Goal: Register for event/course

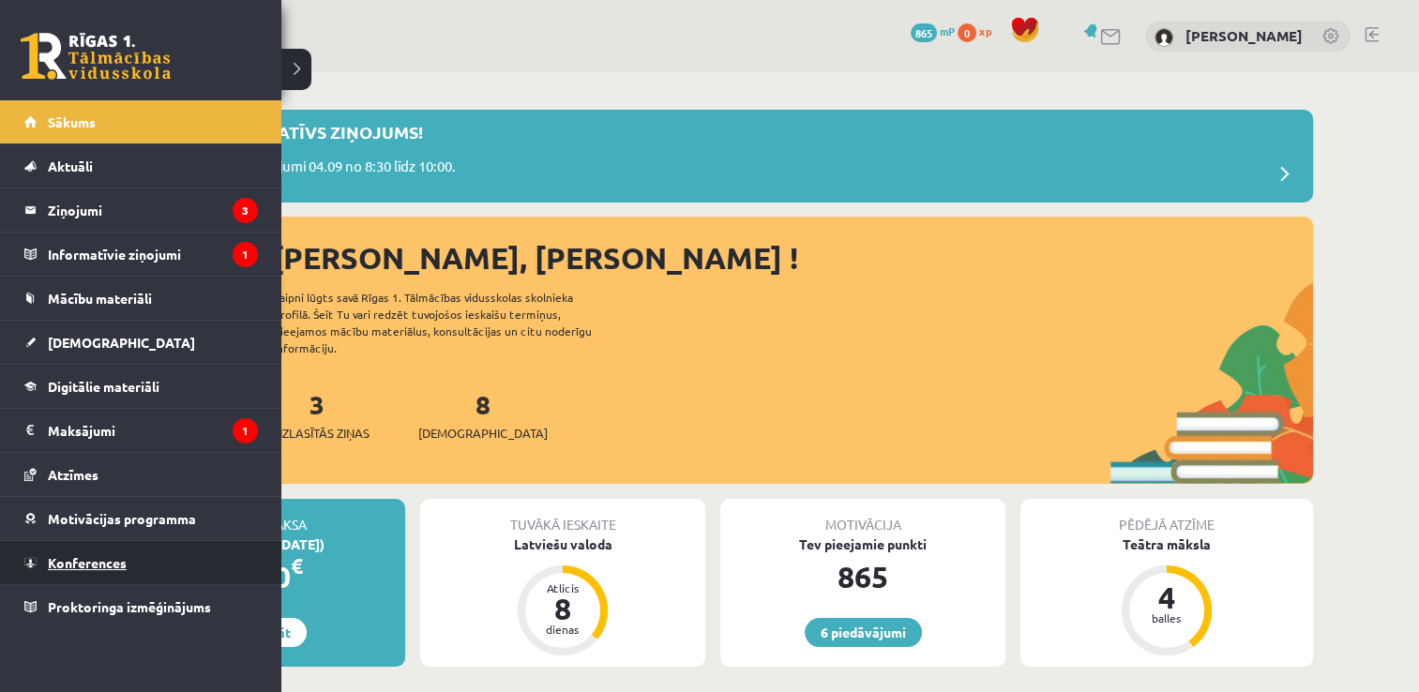
click at [78, 564] on span "Konferences" at bounding box center [87, 562] width 79 height 17
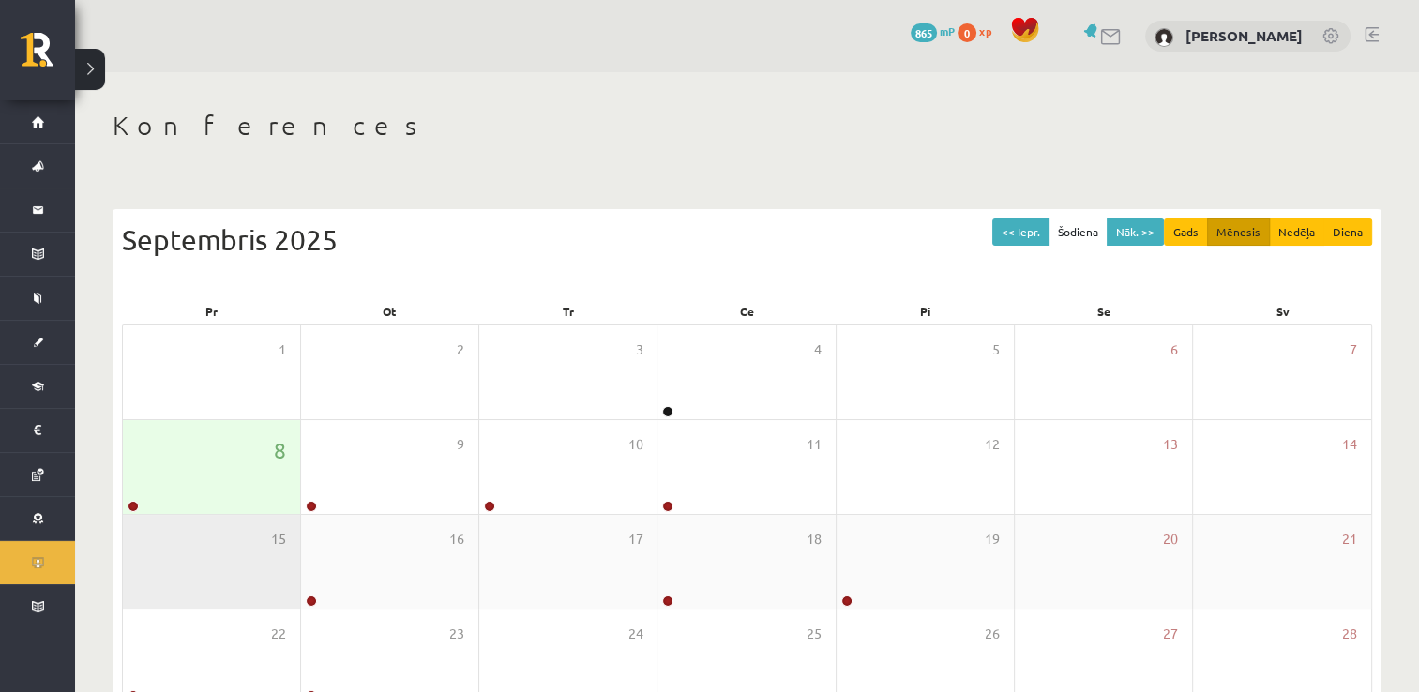
click at [160, 525] on div "15" at bounding box center [211, 562] width 177 height 94
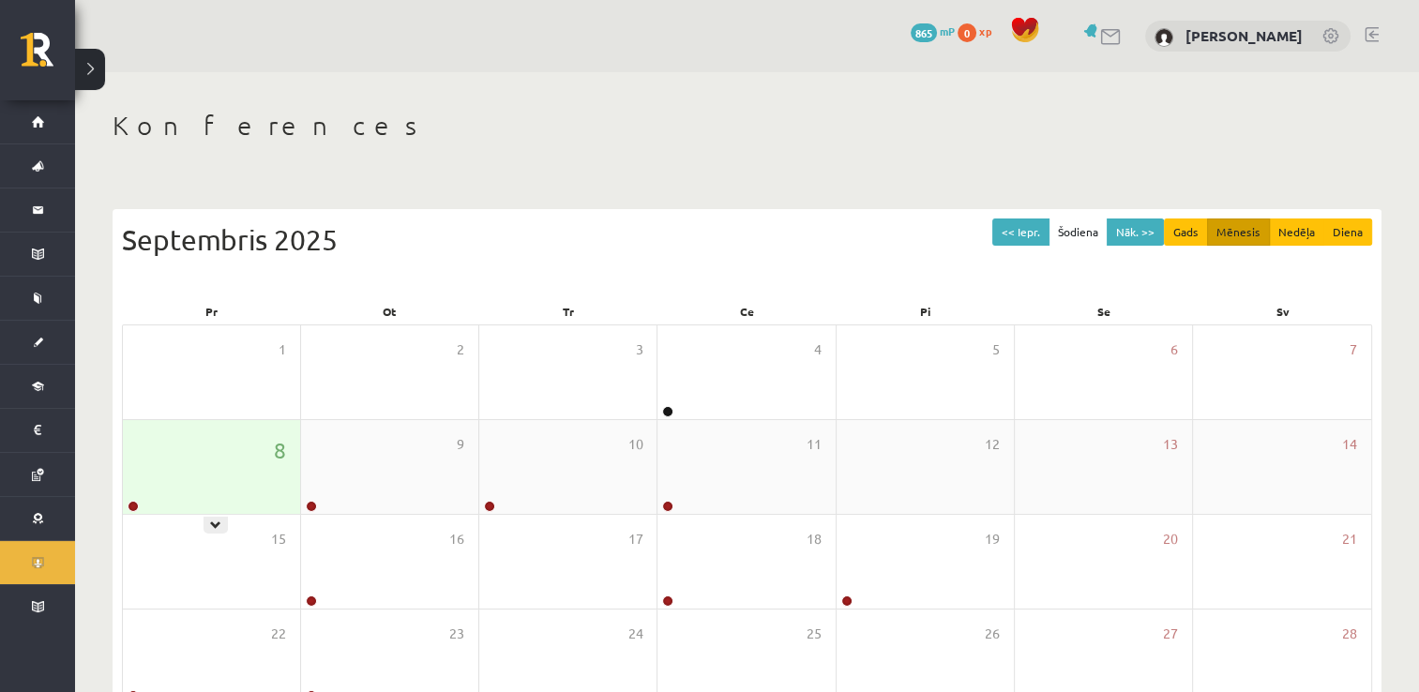
click at [162, 494] on div "8" at bounding box center [211, 467] width 177 height 94
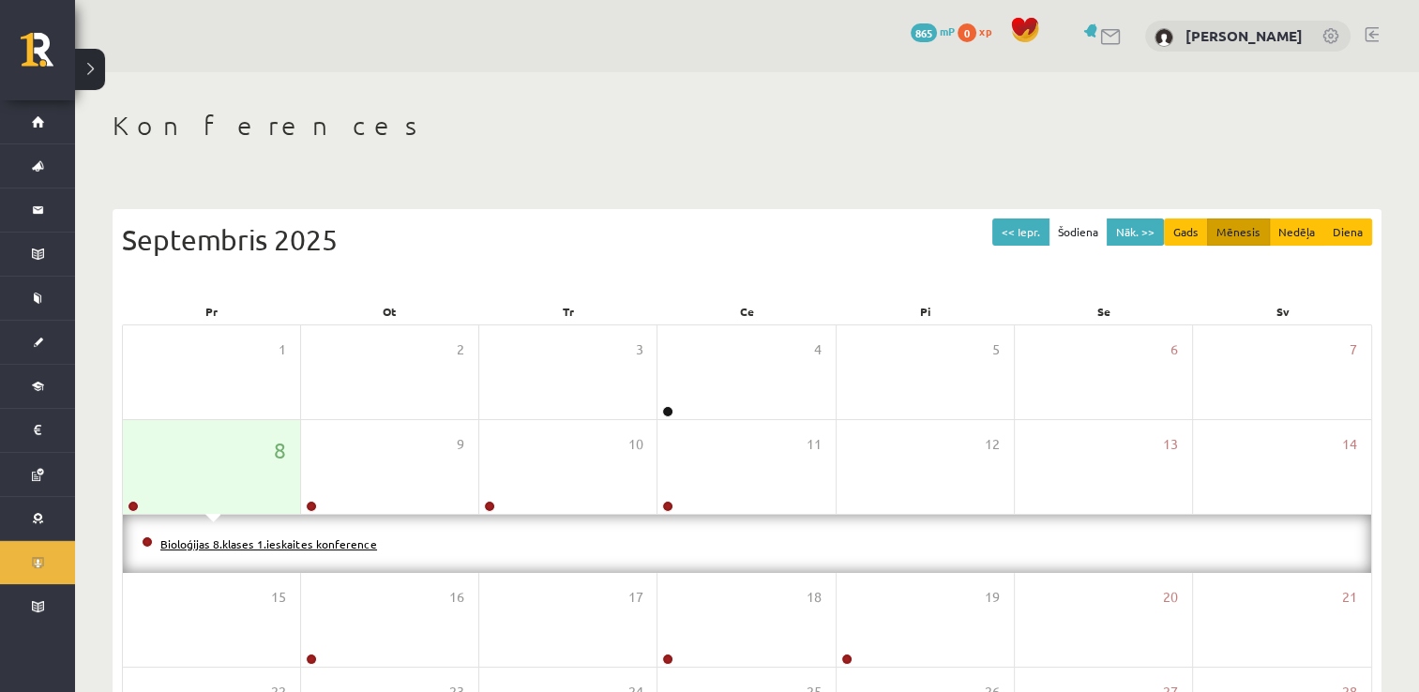
click at [229, 541] on link "Bioloģijas 8.klases 1.ieskaites konference" at bounding box center [268, 543] width 217 height 15
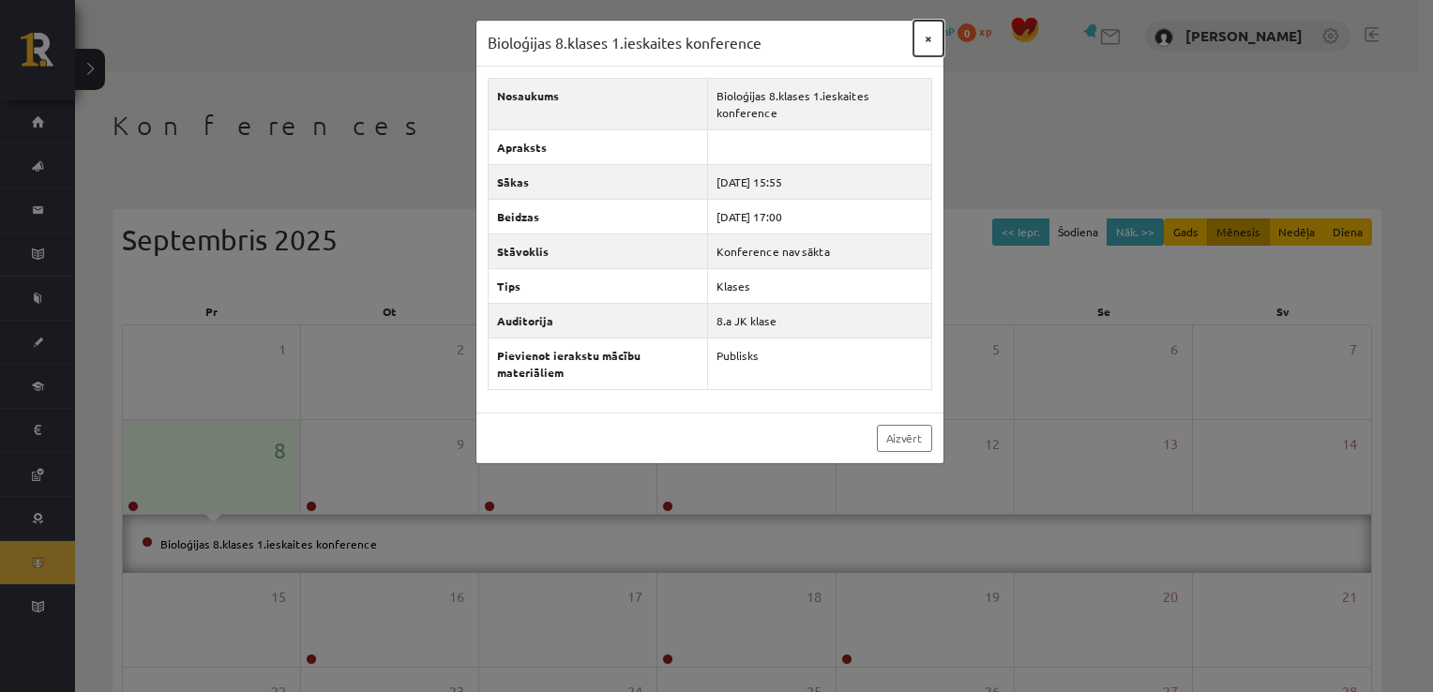
click at [924, 45] on button "×" at bounding box center [929, 39] width 30 height 36
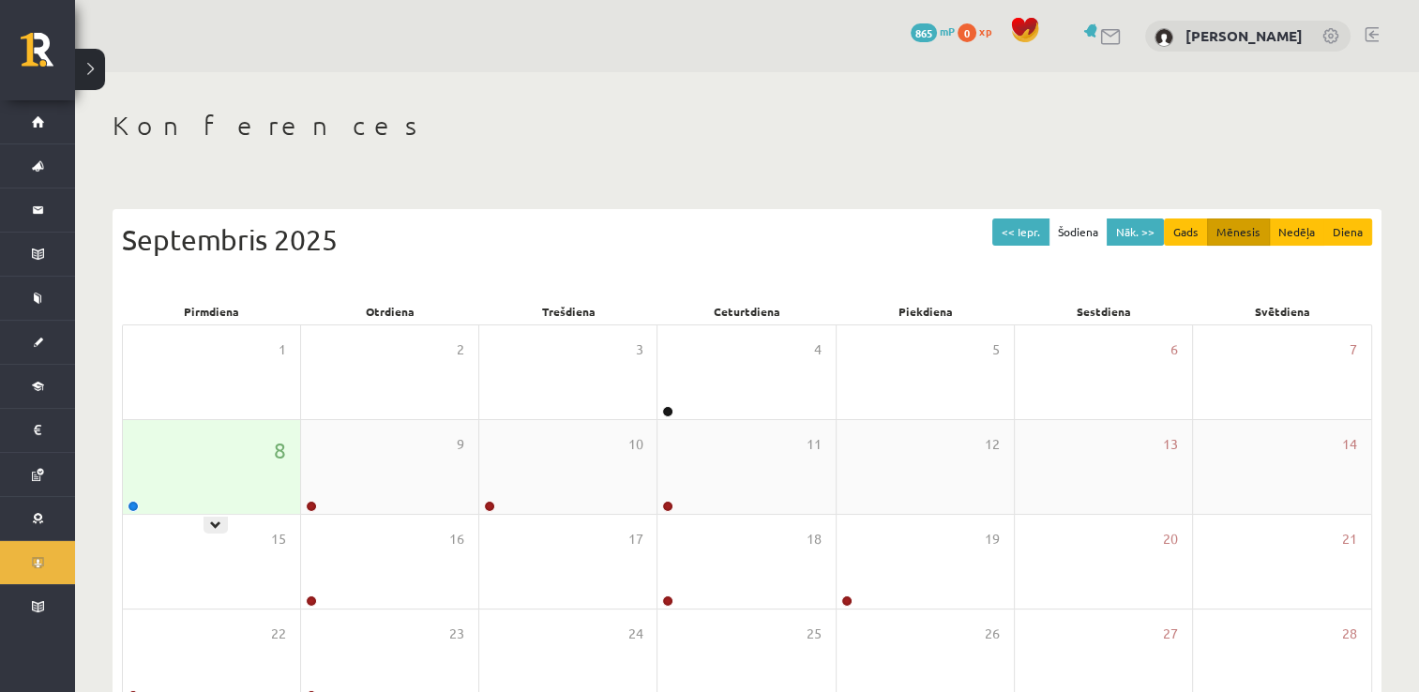
click at [186, 476] on div "8" at bounding box center [211, 467] width 177 height 94
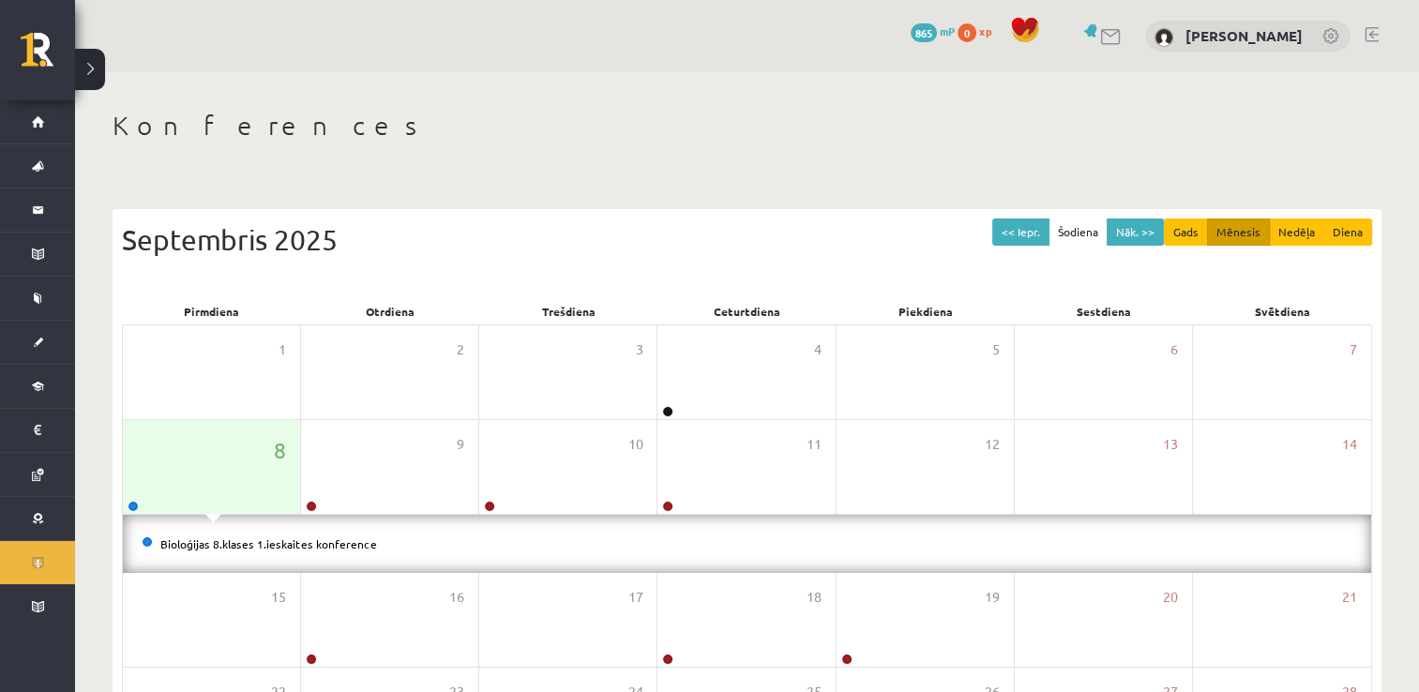
click at [173, 550] on li "Bioloģijas 8.klases 1.ieskaites konference" at bounding box center [747, 544] width 1211 height 21
click at [187, 542] on link "Bioloģijas 8.klases 1.ieskaites konference" at bounding box center [268, 543] width 217 height 15
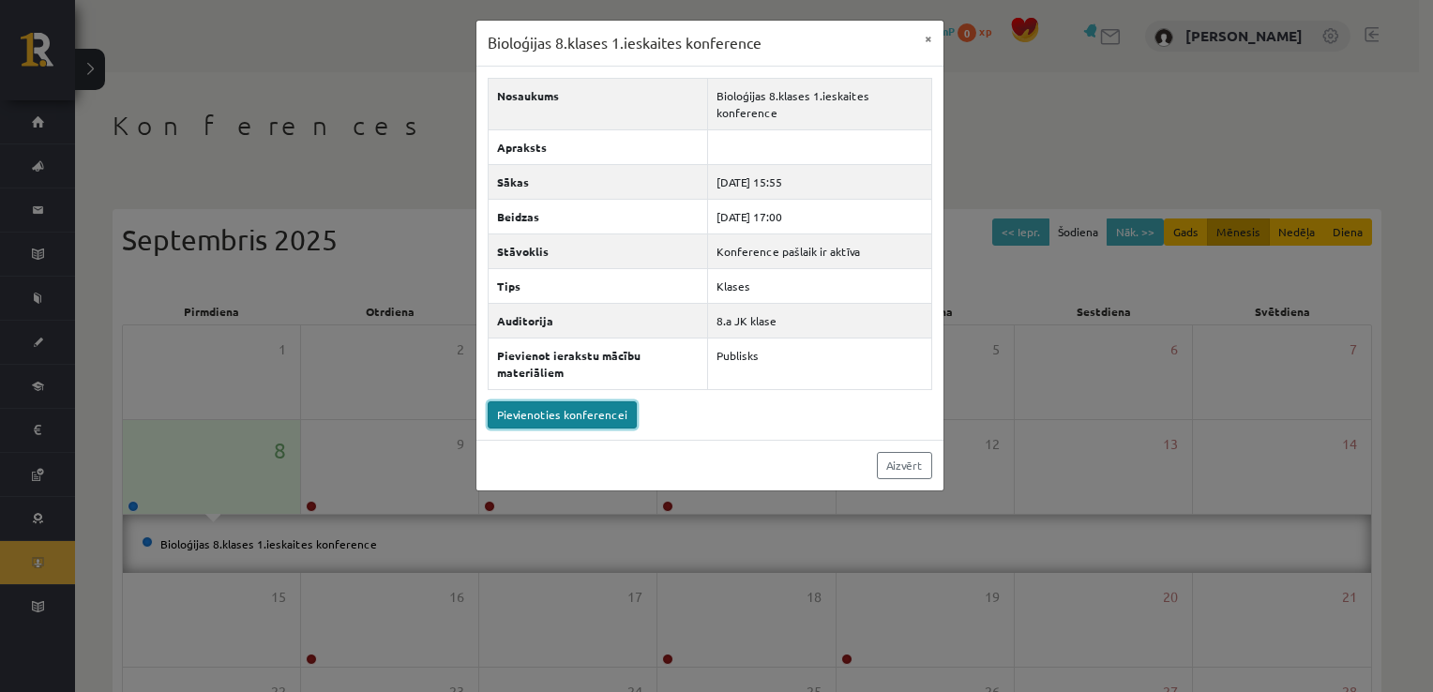
click at [616, 415] on link "Pievienoties konferencei" at bounding box center [562, 414] width 149 height 27
